Goal: Information Seeking & Learning: Learn about a topic

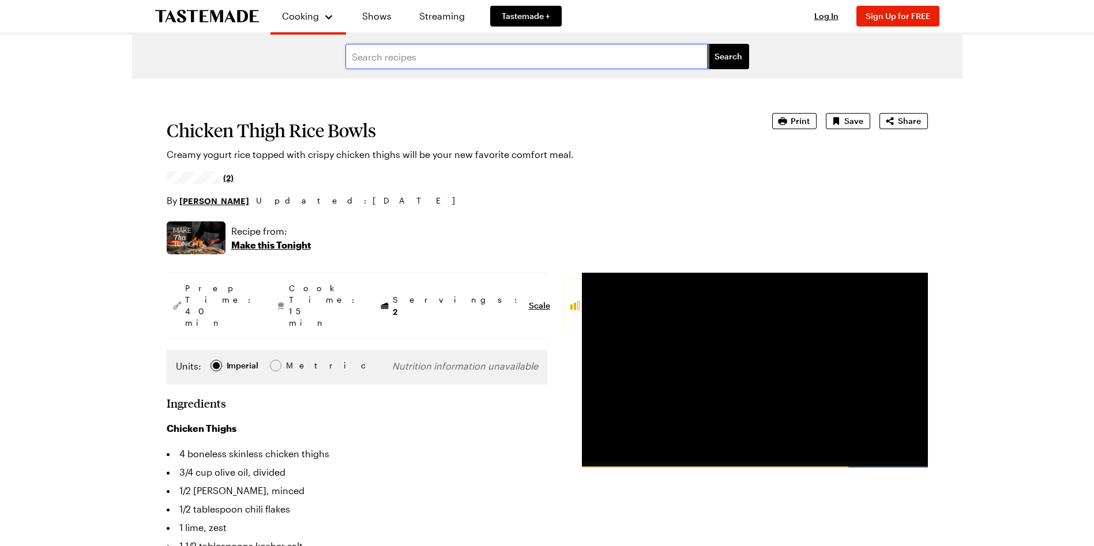
click at [450, 57] on input "text" at bounding box center [526, 56] width 362 height 25
type input "S"
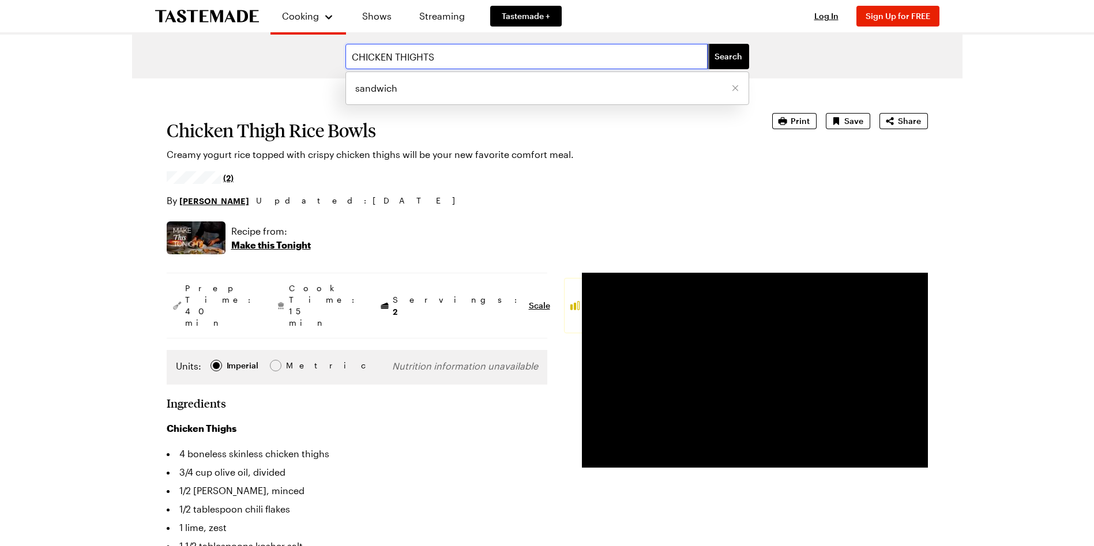
type input "CHICKEN THIGHTS"
click at [707, 44] on button "Search" at bounding box center [728, 56] width 42 height 25
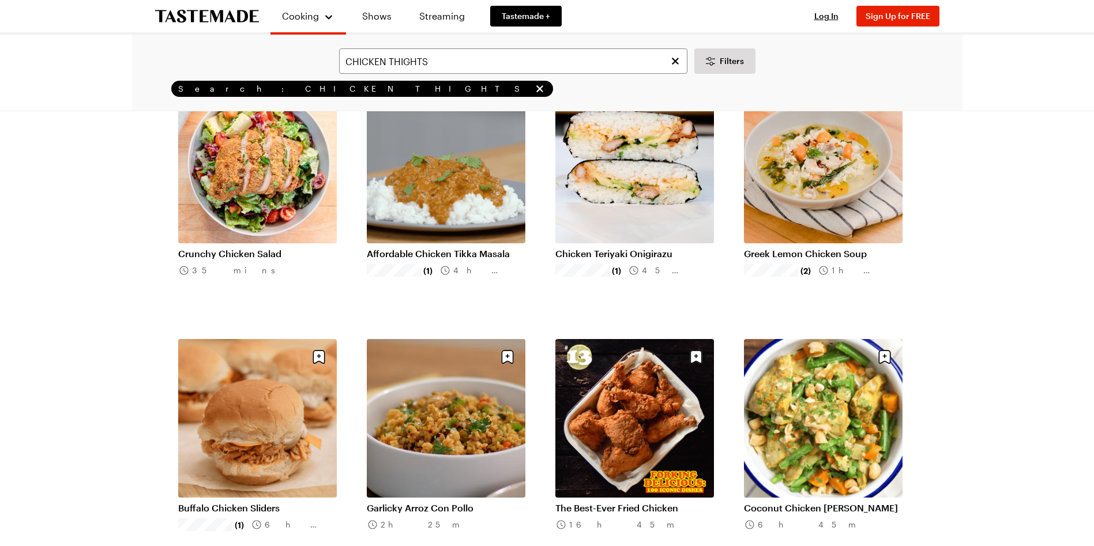
scroll to position [692, 0]
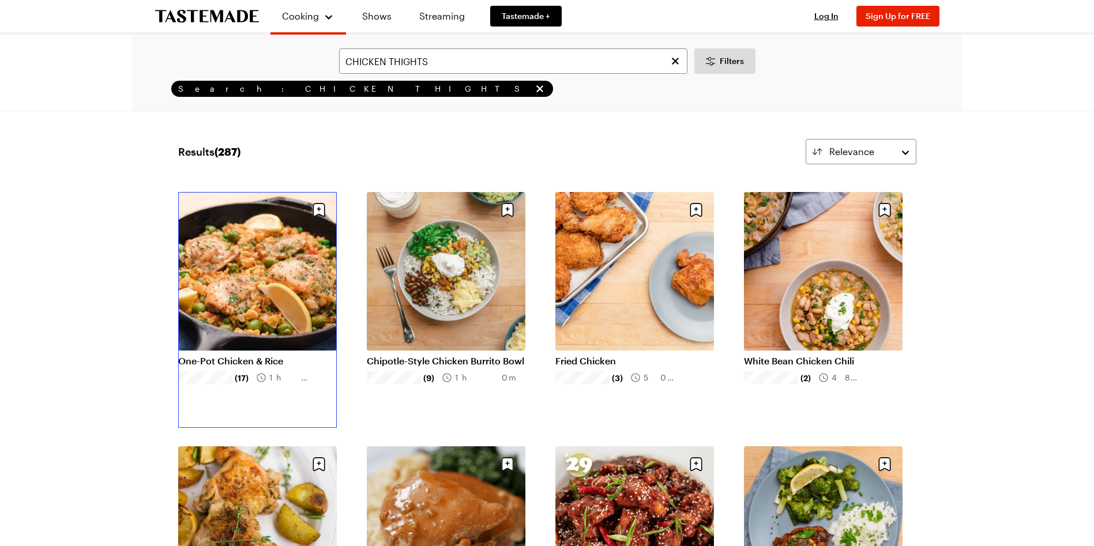
click at [268, 355] on link "One-Pot Chicken & Rice" at bounding box center [257, 361] width 159 height 12
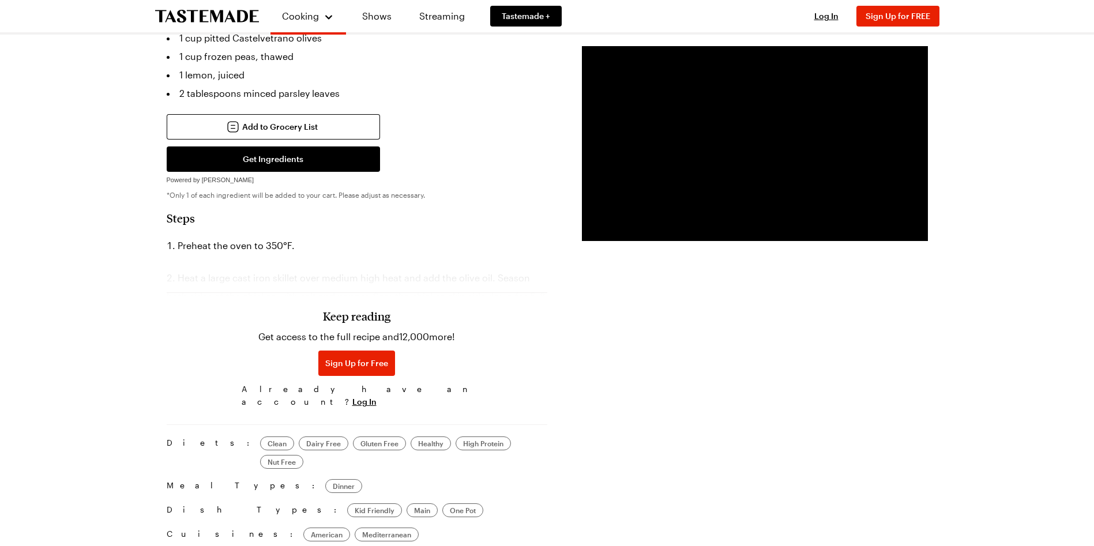
scroll to position [634, 0]
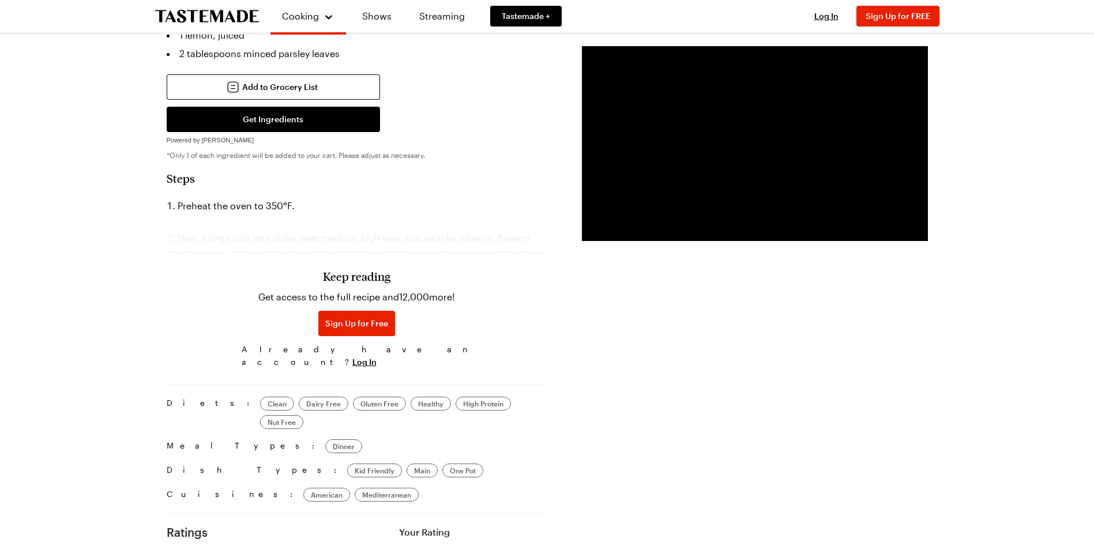
click at [346, 212] on div "Keep reading Get access to the full recipe and 12,000 more! Sign Up for Free Al…" at bounding box center [357, 292] width 380 height 161
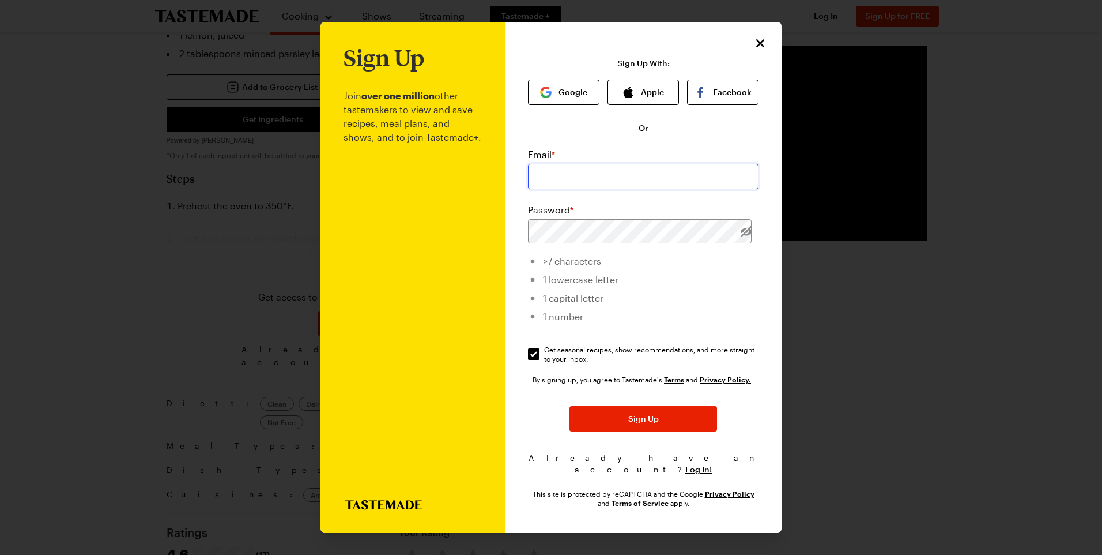
type input "[EMAIL_ADDRESS][DOMAIN_NAME]"
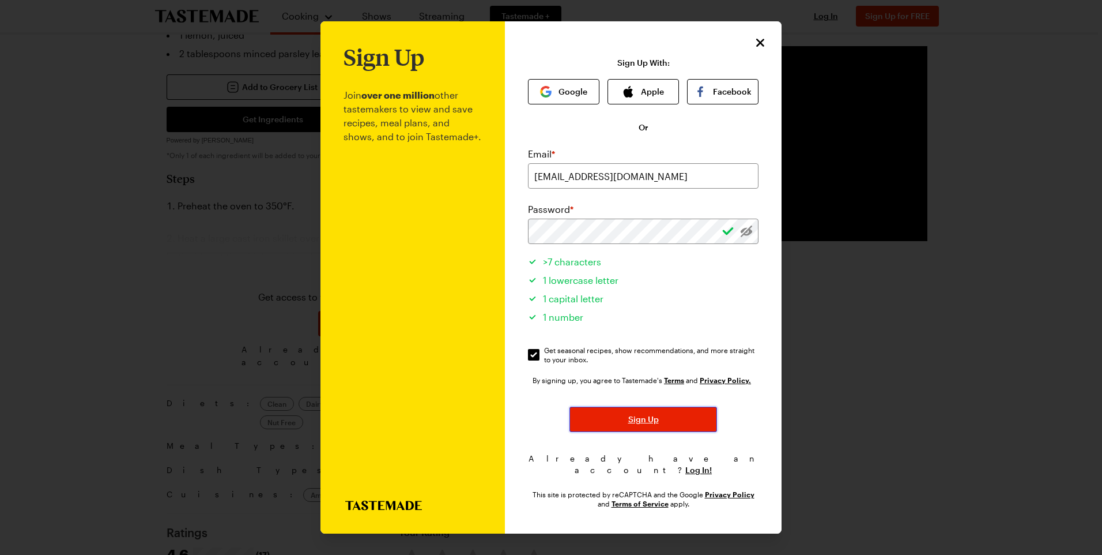
drag, startPoint x: 623, startPoint y: 423, endPoint x: 439, endPoint y: 439, distance: 184.6
click at [496, 462] on div "Sign Up Join over one million other tastemakers to view and save recipes, meal …" at bounding box center [551, 277] width 461 height 512
click at [764, 46] on icon "Close" at bounding box center [761, 42] width 14 height 14
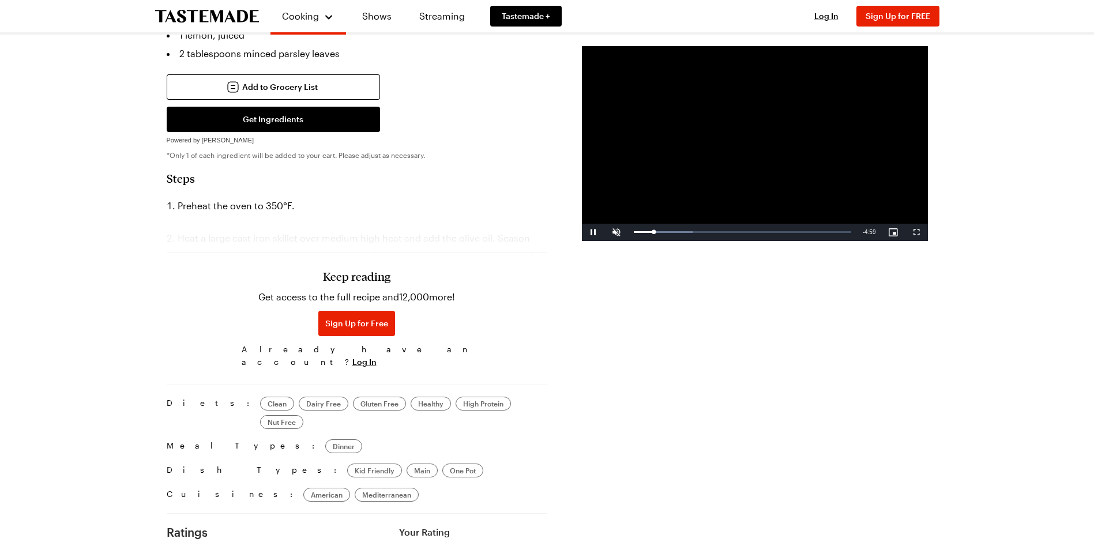
click at [416, 336] on div "Keep reading Get access to the full recipe and 12,000 more! Sign Up for Free Al…" at bounding box center [357, 319] width 231 height 108
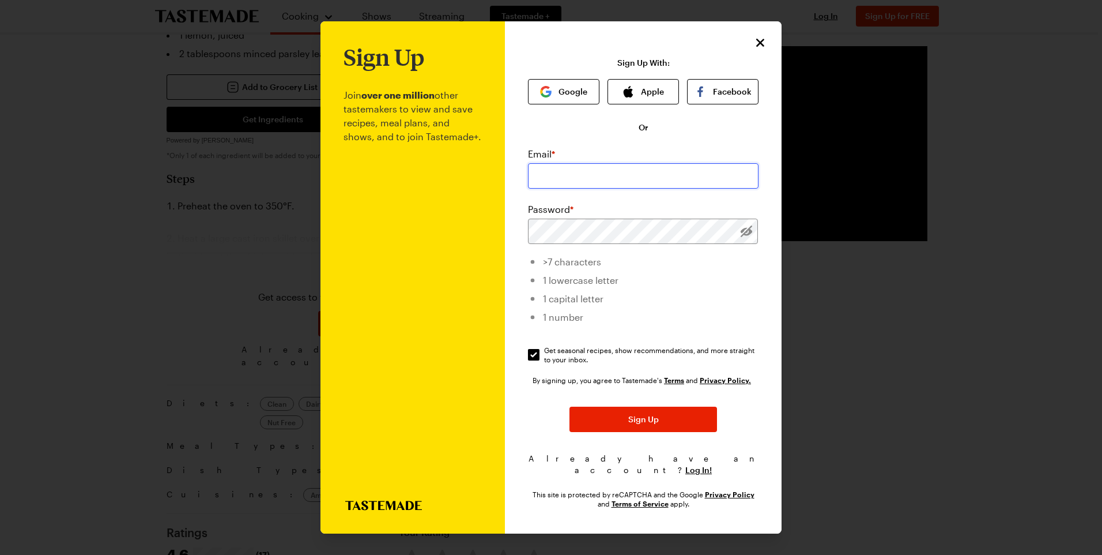
type input "[EMAIL_ADDRESS][DOMAIN_NAME]"
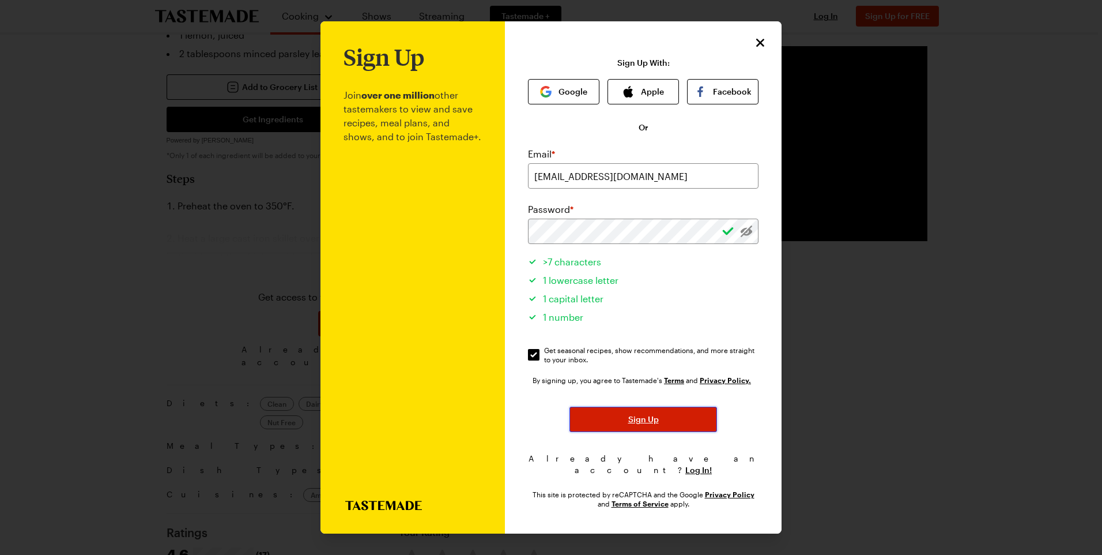
click at [651, 425] on span "Sign Up" at bounding box center [643, 419] width 31 height 12
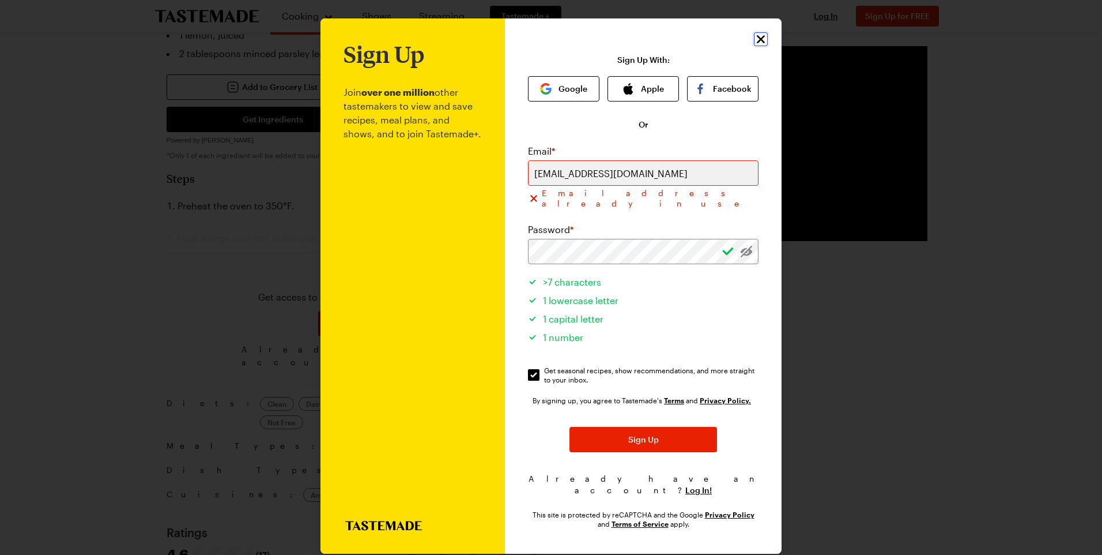
click at [756, 38] on icon "Close" at bounding box center [761, 39] width 14 height 14
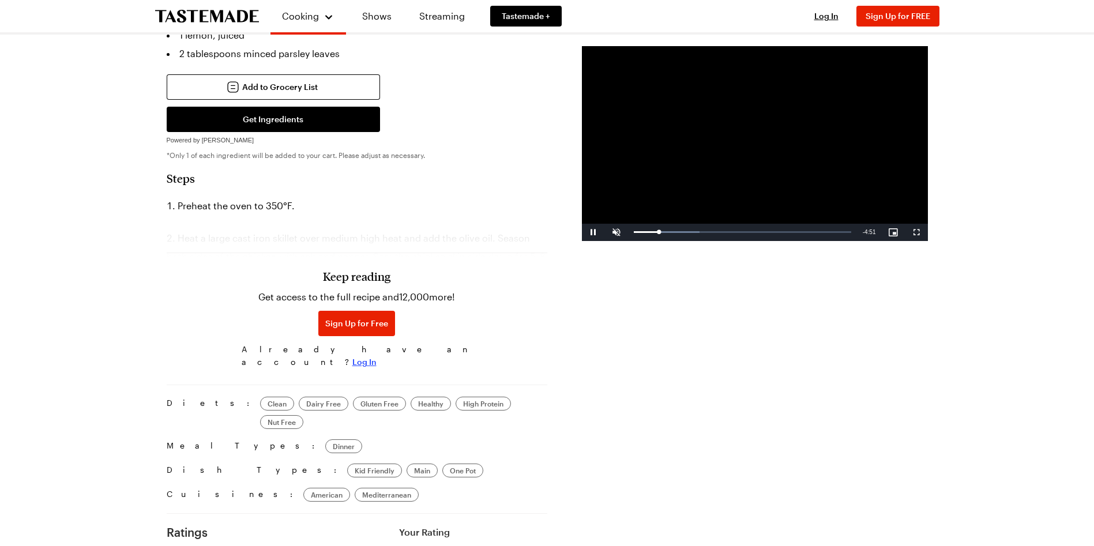
click at [376, 356] on span "Log In" at bounding box center [364, 362] width 24 height 12
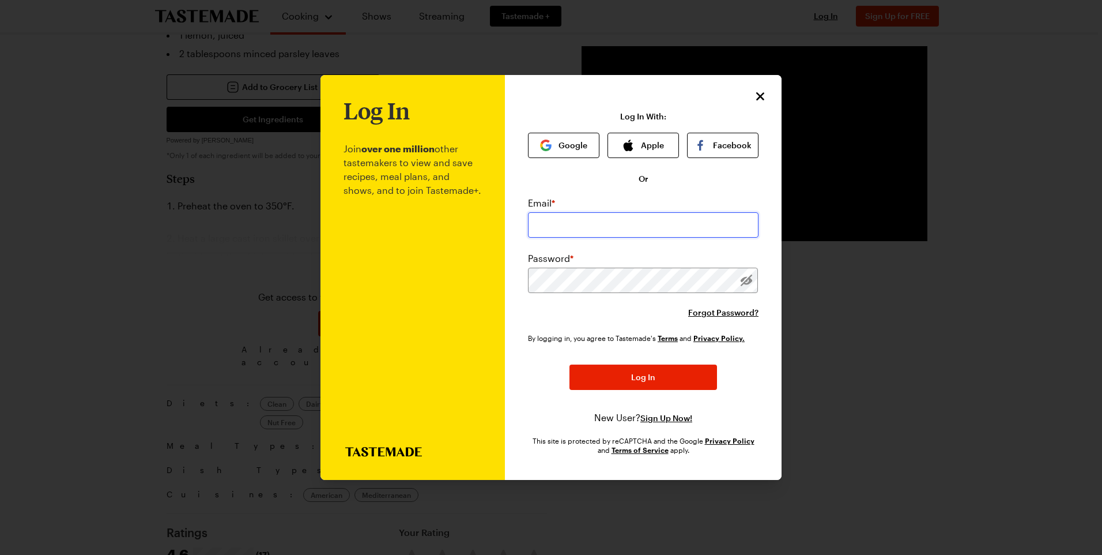
type input "[EMAIL_ADDRESS][DOMAIN_NAME]"
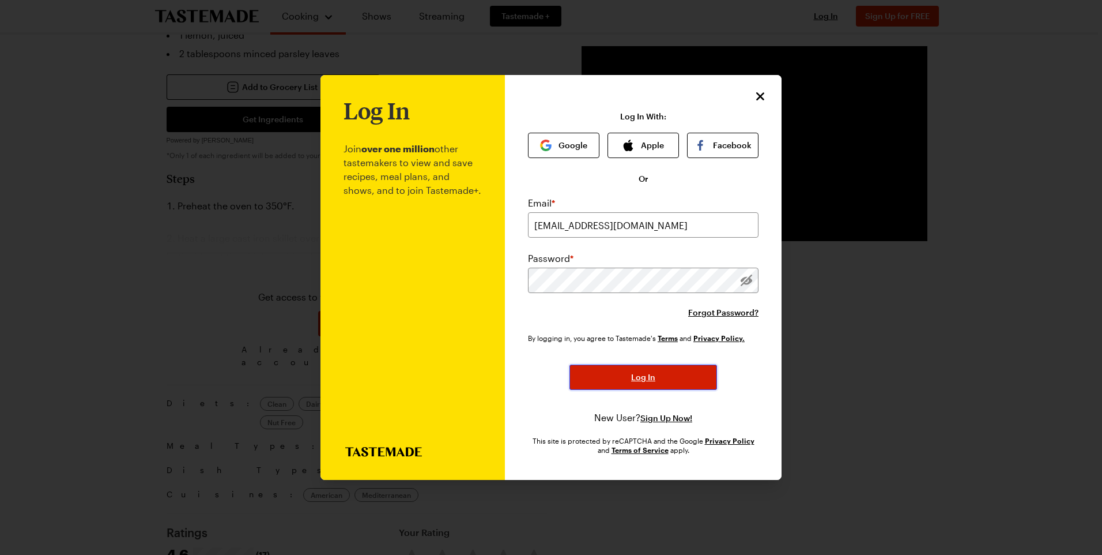
click at [643, 375] on span "Log In" at bounding box center [643, 377] width 24 height 12
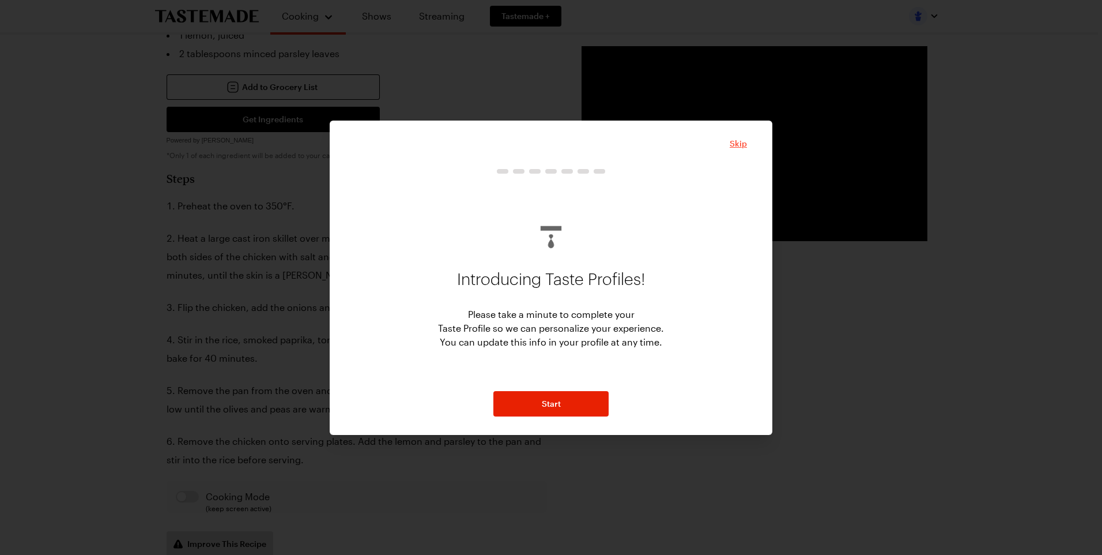
click at [730, 143] on span "Skip" at bounding box center [738, 144] width 17 height 12
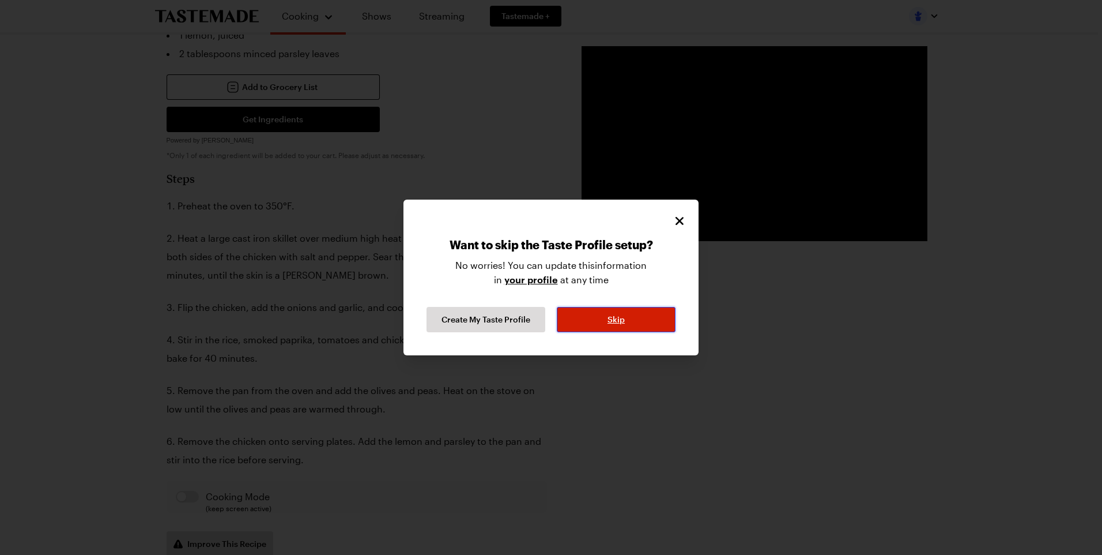
click at [620, 319] on span "Skip" at bounding box center [616, 320] width 17 height 12
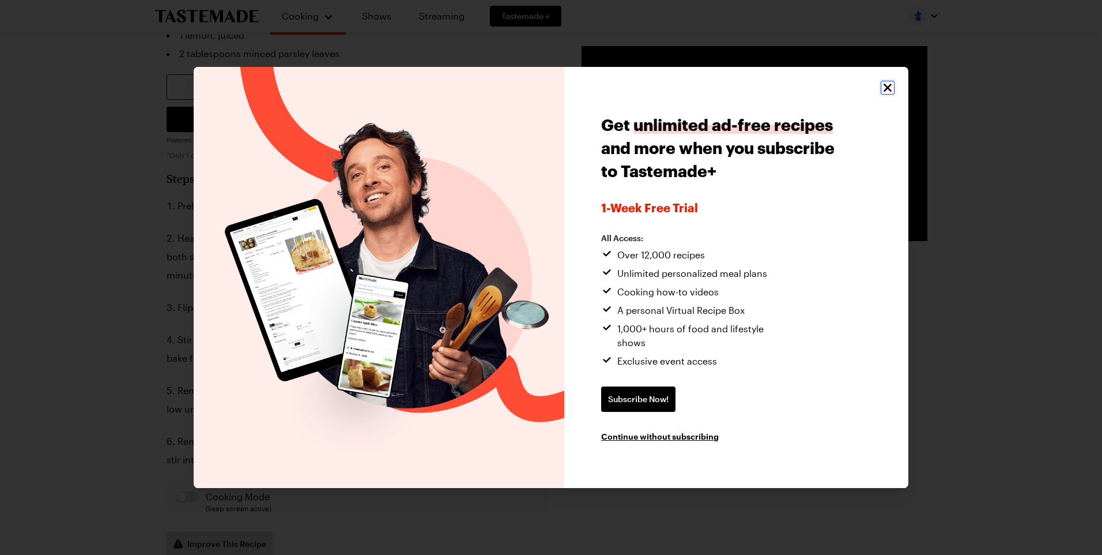
click at [882, 95] on icon "Close" at bounding box center [888, 88] width 14 height 14
type textarea "x"
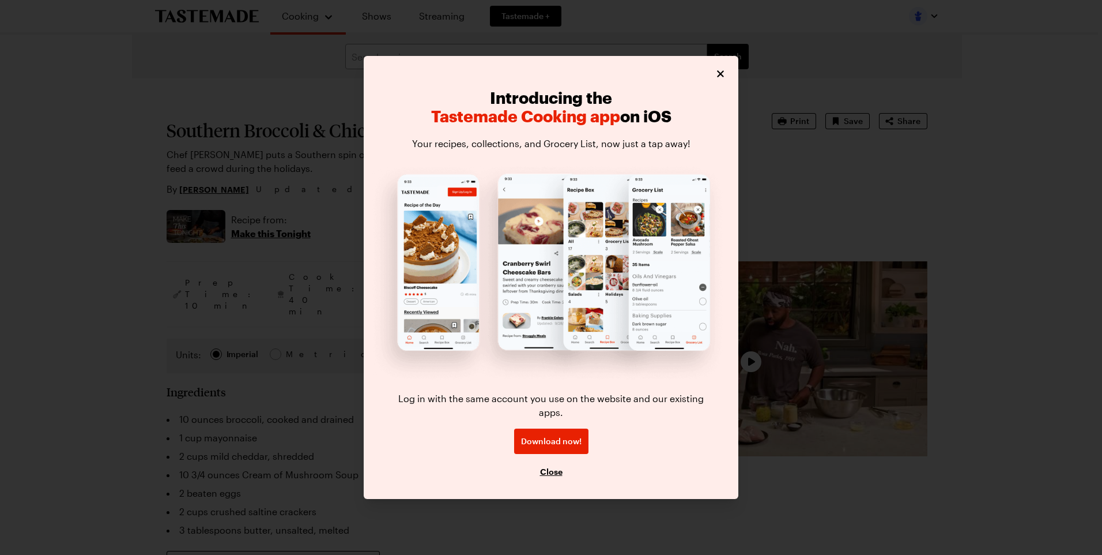
type textarea "x"
click at [725, 79] on icon "Close" at bounding box center [721, 73] width 12 height 12
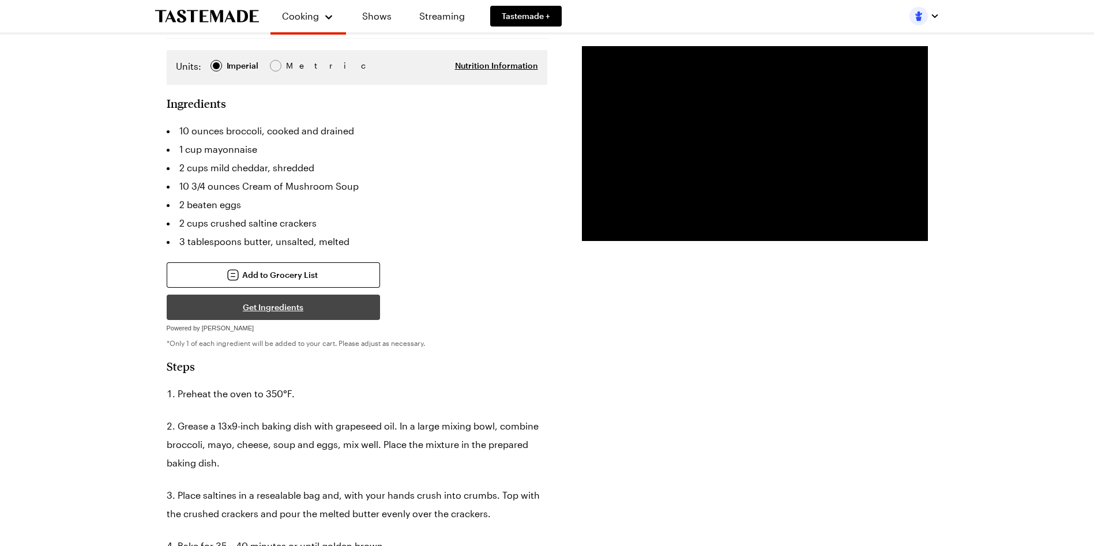
scroll to position [231, 0]
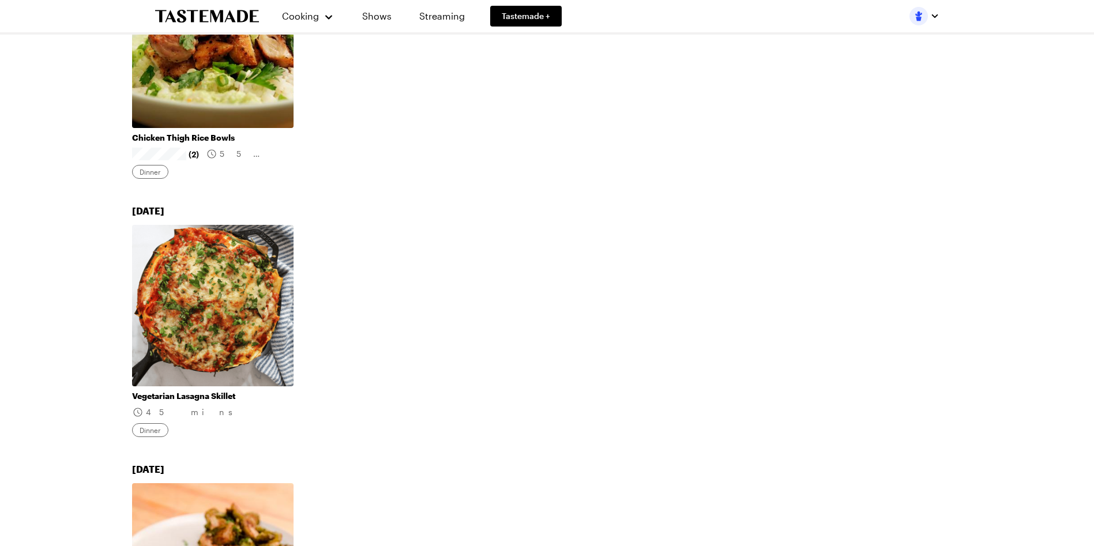
scroll to position [29, 0]
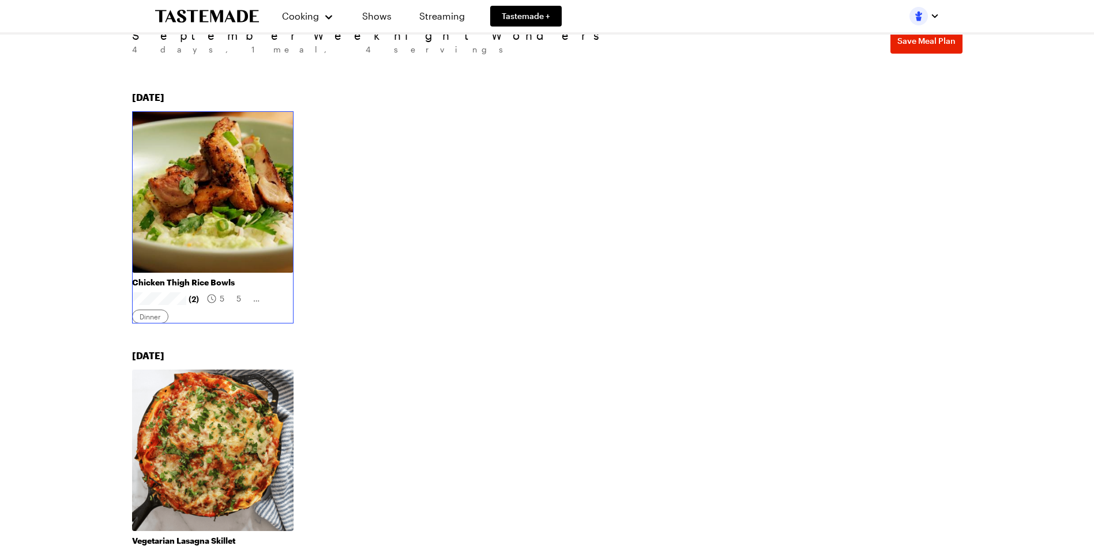
click at [219, 277] on link "Chicken Thigh Rice Bowls" at bounding box center [212, 282] width 161 height 10
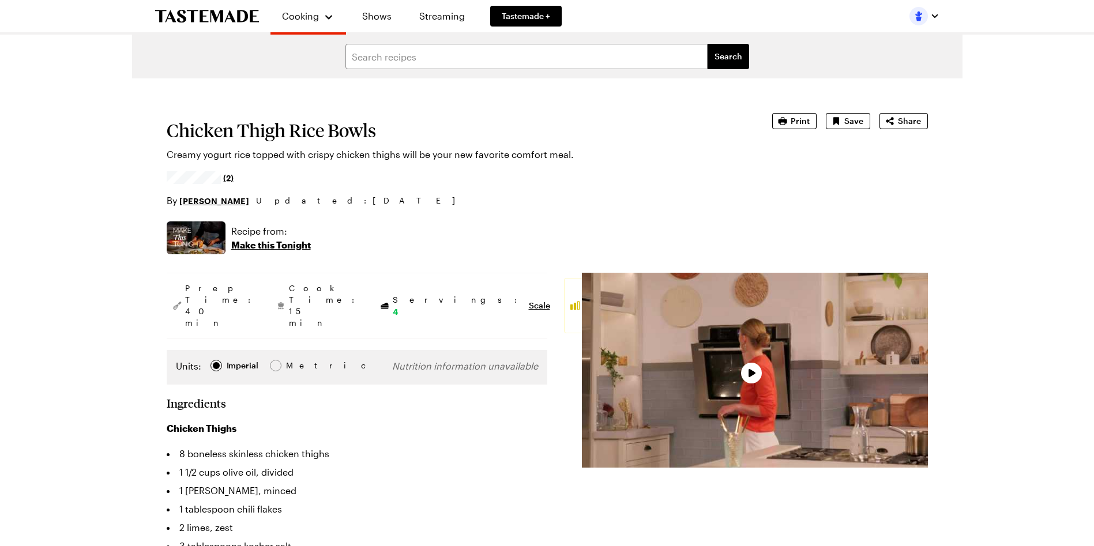
type textarea "x"
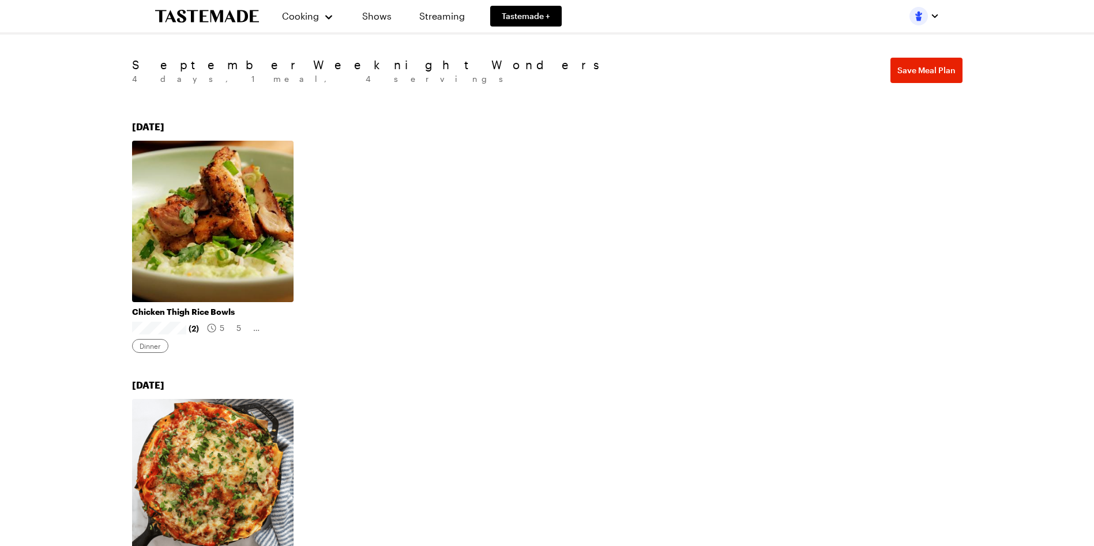
scroll to position [29, 0]
click at [305, 61] on link "Recipes" at bounding box center [321, 58] width 88 height 25
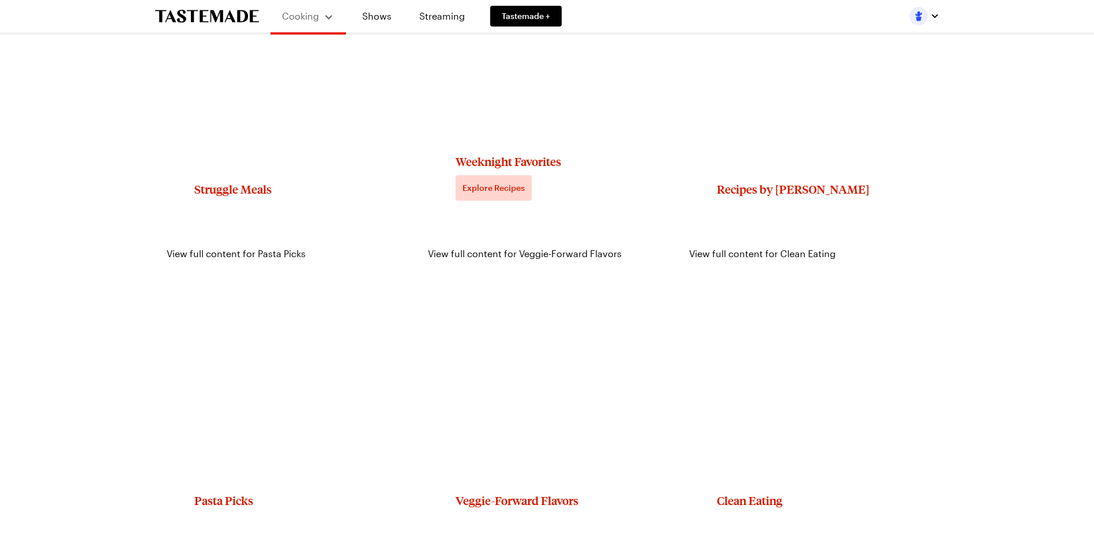
scroll to position [1268, 0]
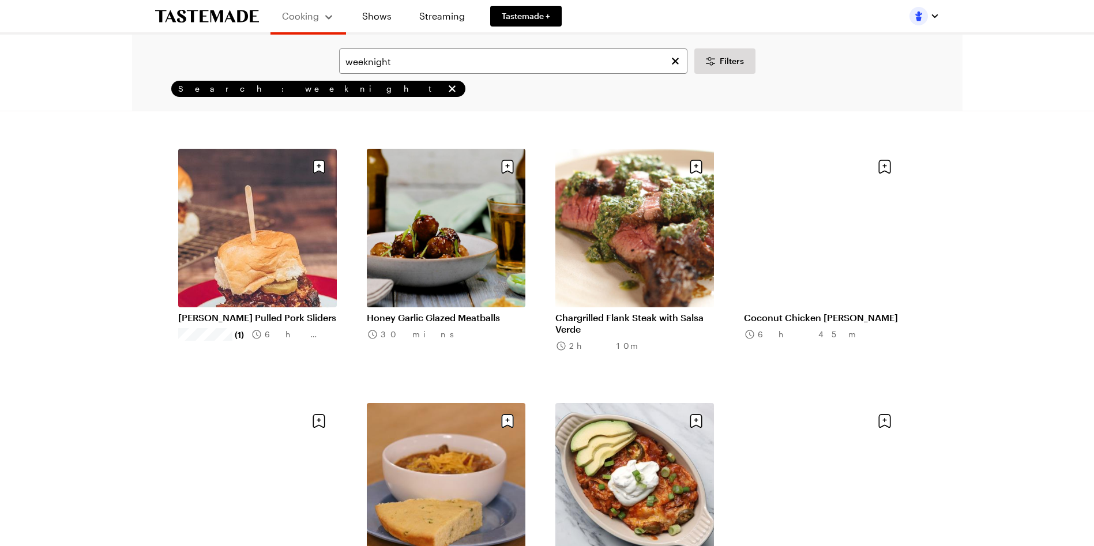
scroll to position [807, 0]
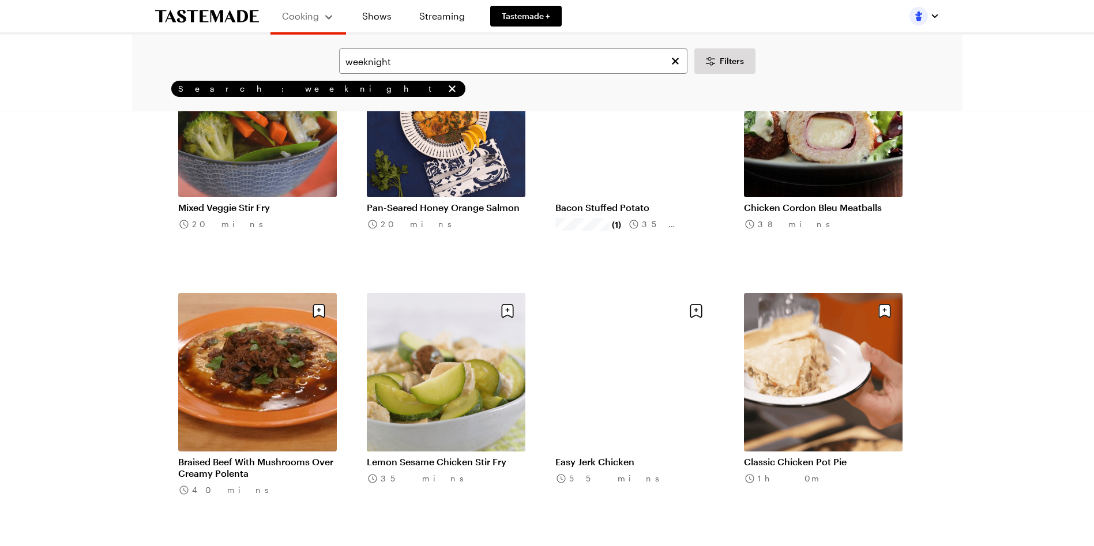
scroll to position [2479, 0]
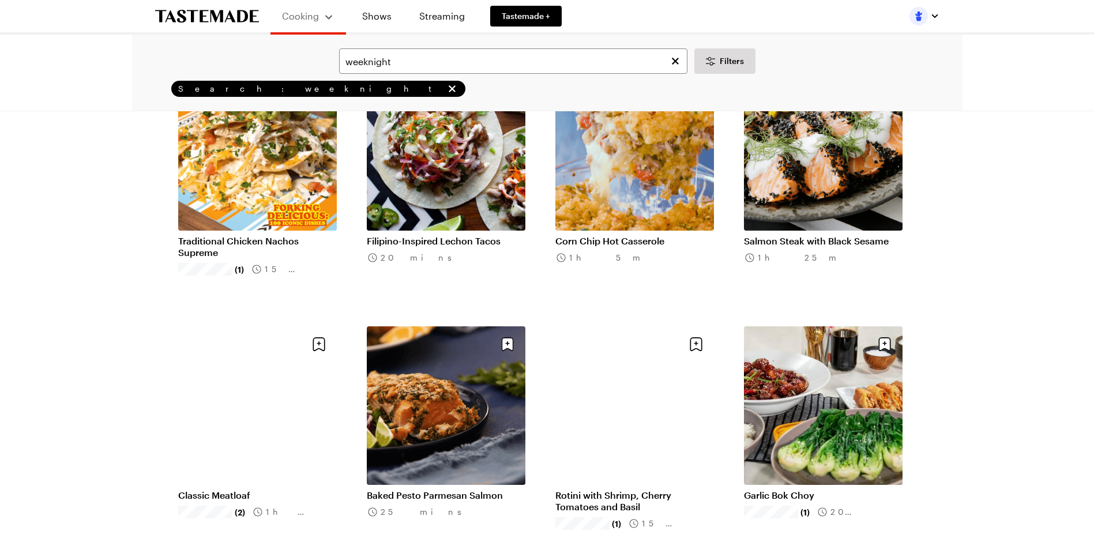
scroll to position [3459, 0]
